Goal: Task Accomplishment & Management: Manage account settings

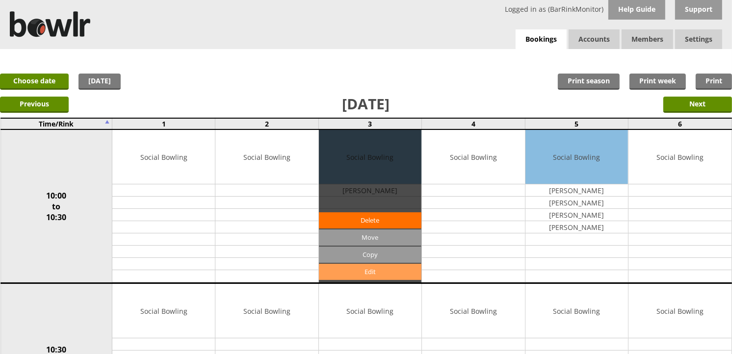
drag, startPoint x: 0, startPoint y: 0, endPoint x: 407, endPoint y: 272, distance: 489.7
click at [407, 272] on link "Edit" at bounding box center [370, 272] width 103 height 16
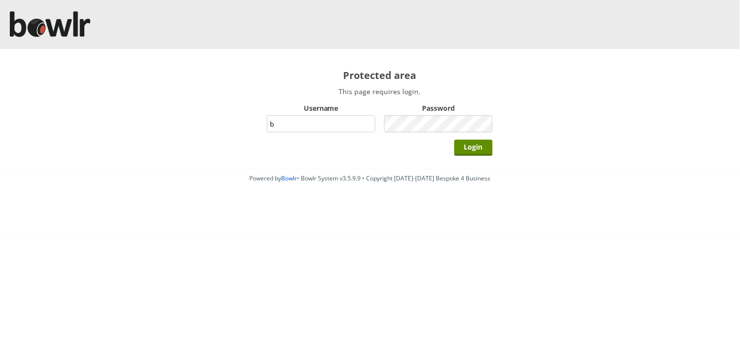
type input "BarRinkMonitor"
click at [454, 140] on input "Login" at bounding box center [473, 148] width 38 height 16
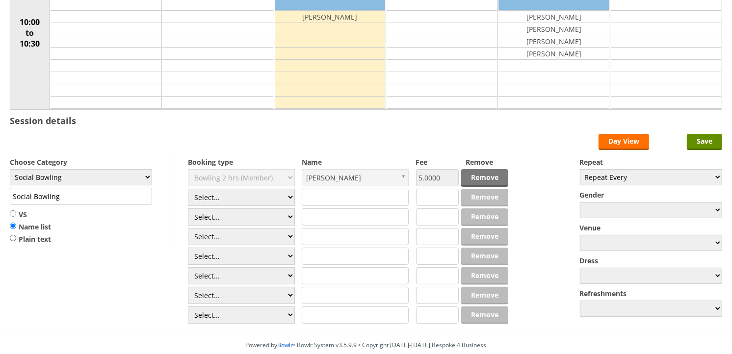
scroll to position [163, 0]
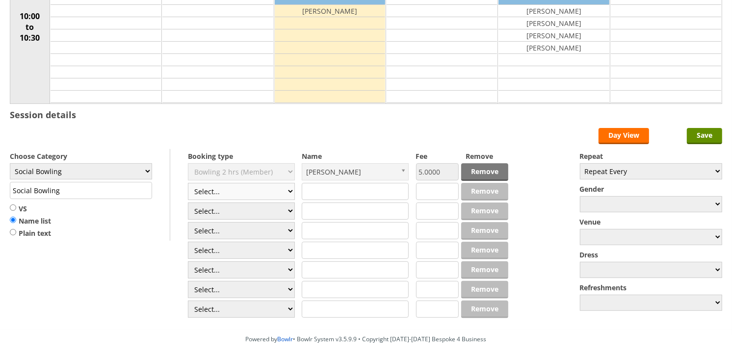
click at [244, 193] on select "Select... Club Competition (Member) Club Competition (Visitor) National (Member…" at bounding box center [241, 191] width 107 height 17
select select "1_50"
click at [188, 184] on select "Select... Club Competition (Member) Club Competition (Visitor) National (Member…" at bounding box center [241, 191] width 107 height 17
type input "5.0000"
click at [252, 211] on select "Select... Club Competition (Member) Club Competition (Visitor) National (Member…" at bounding box center [241, 211] width 107 height 17
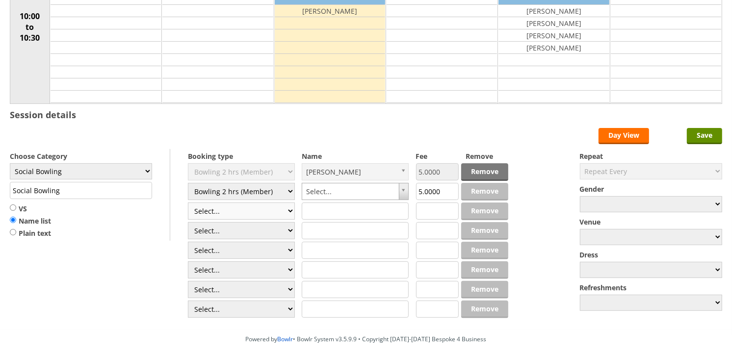
select select "1_50"
click at [188, 203] on select "Select... Club Competition (Member) Club Competition (Visitor) National (Member…" at bounding box center [241, 211] width 107 height 17
type input "5.0000"
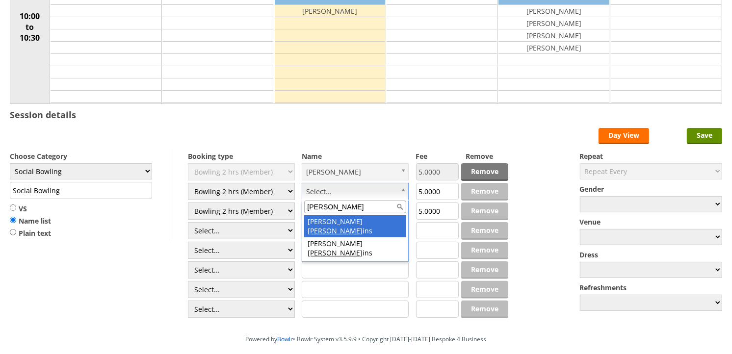
type input "dobb"
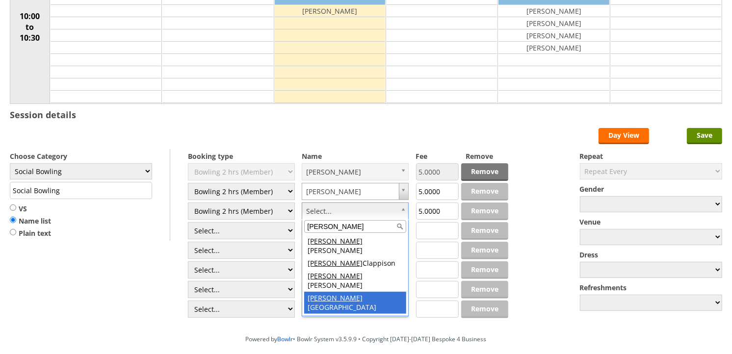
type input "tony"
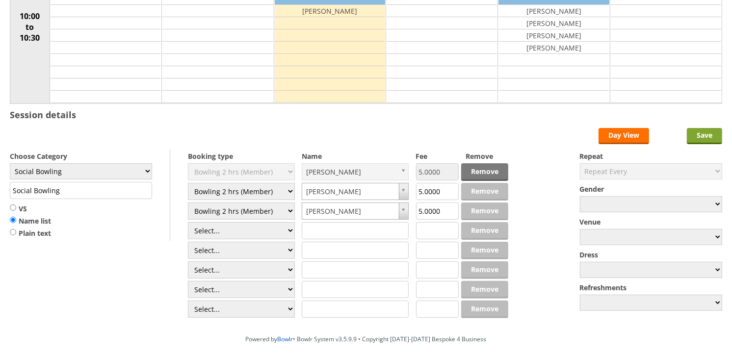
click at [707, 138] on input "Save" at bounding box center [704, 136] width 35 height 16
